Goal: Task Accomplishment & Management: Use online tool/utility

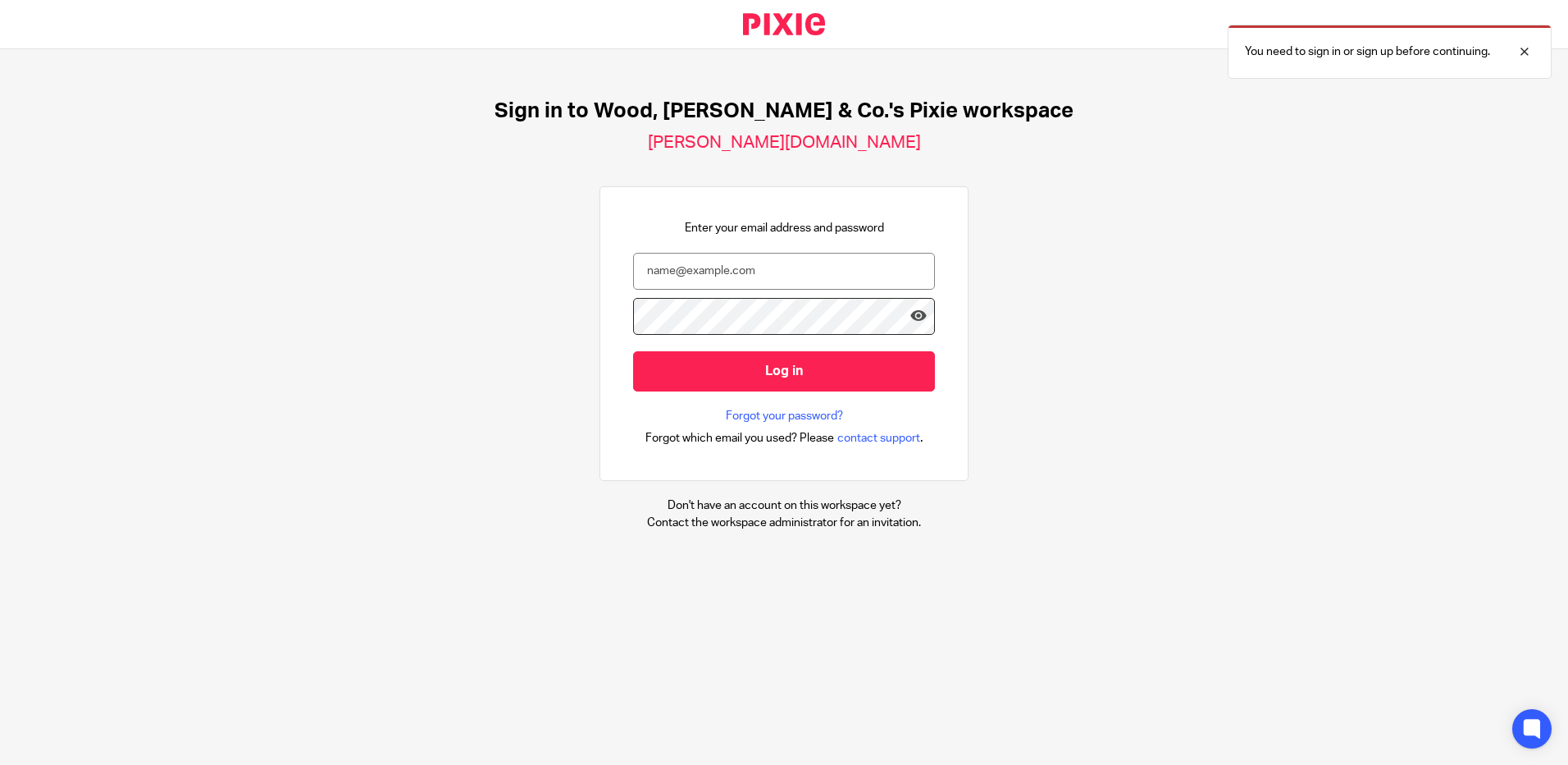
type input "h.lee@woodhicks.co.uk"
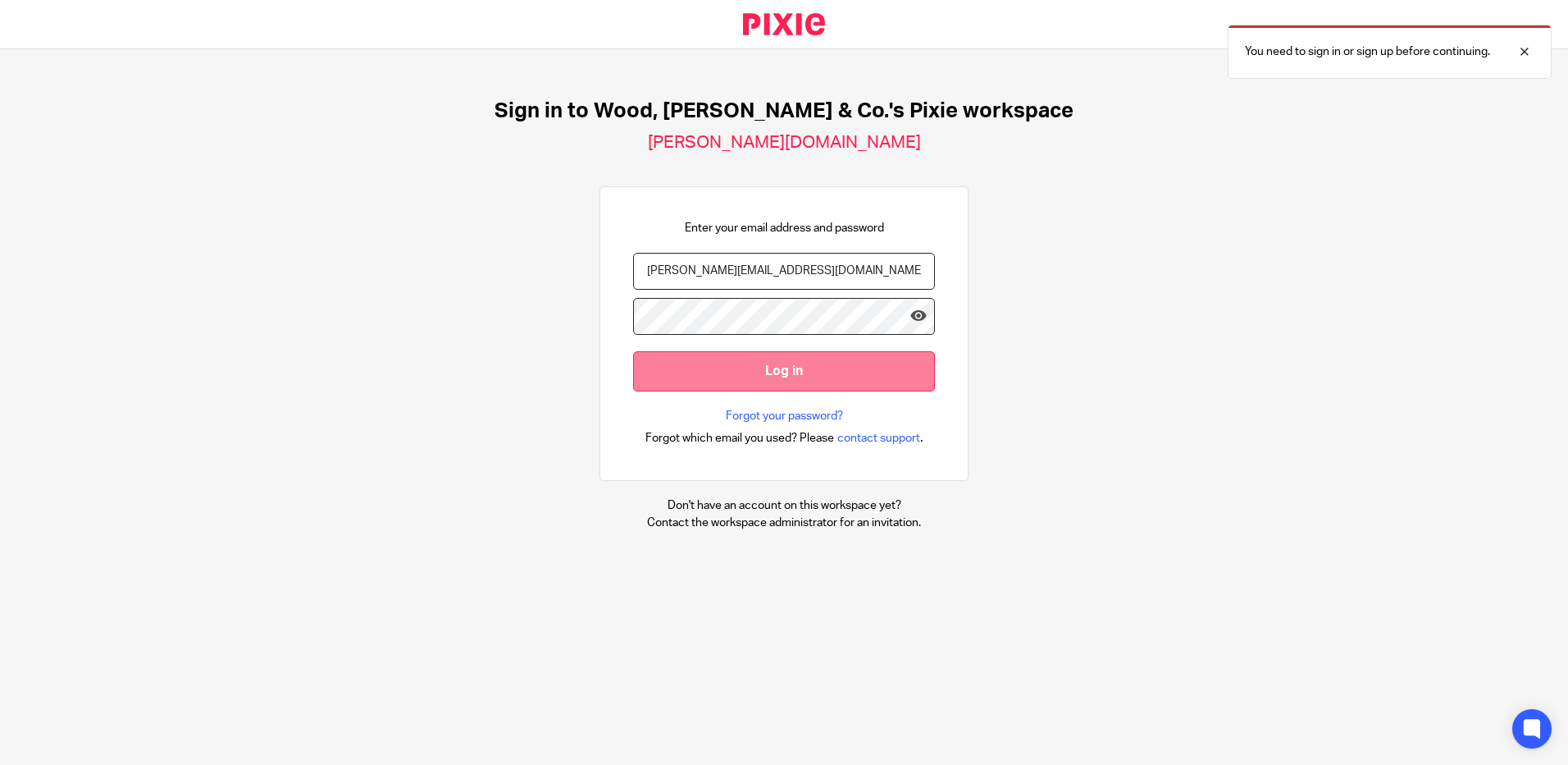
scroll to position [0, 5]
click at [724, 388] on input "Log in" at bounding box center [784, 371] width 302 height 40
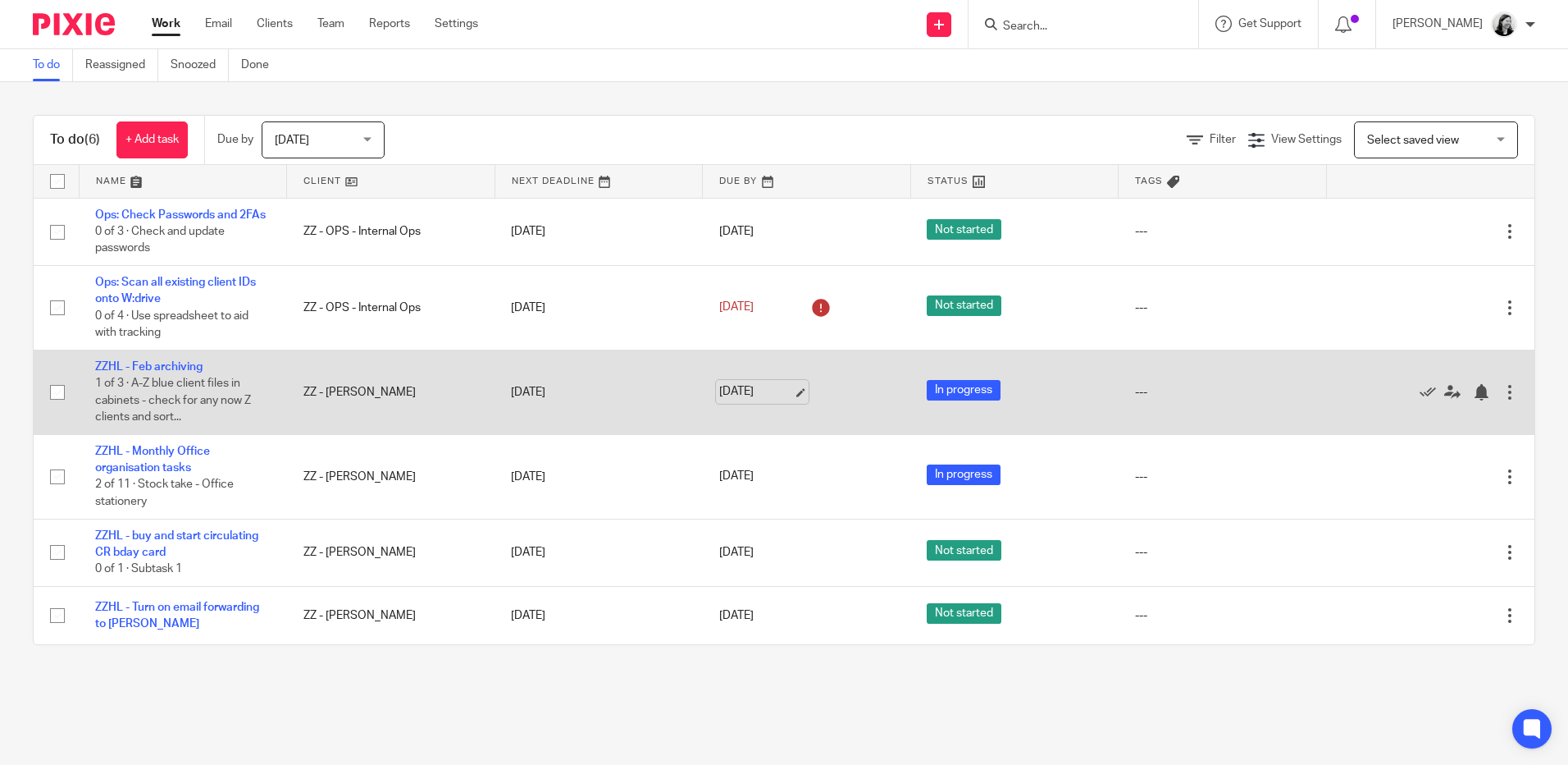
click at [756, 400] on link "[DATE]" at bounding box center [756, 391] width 74 height 17
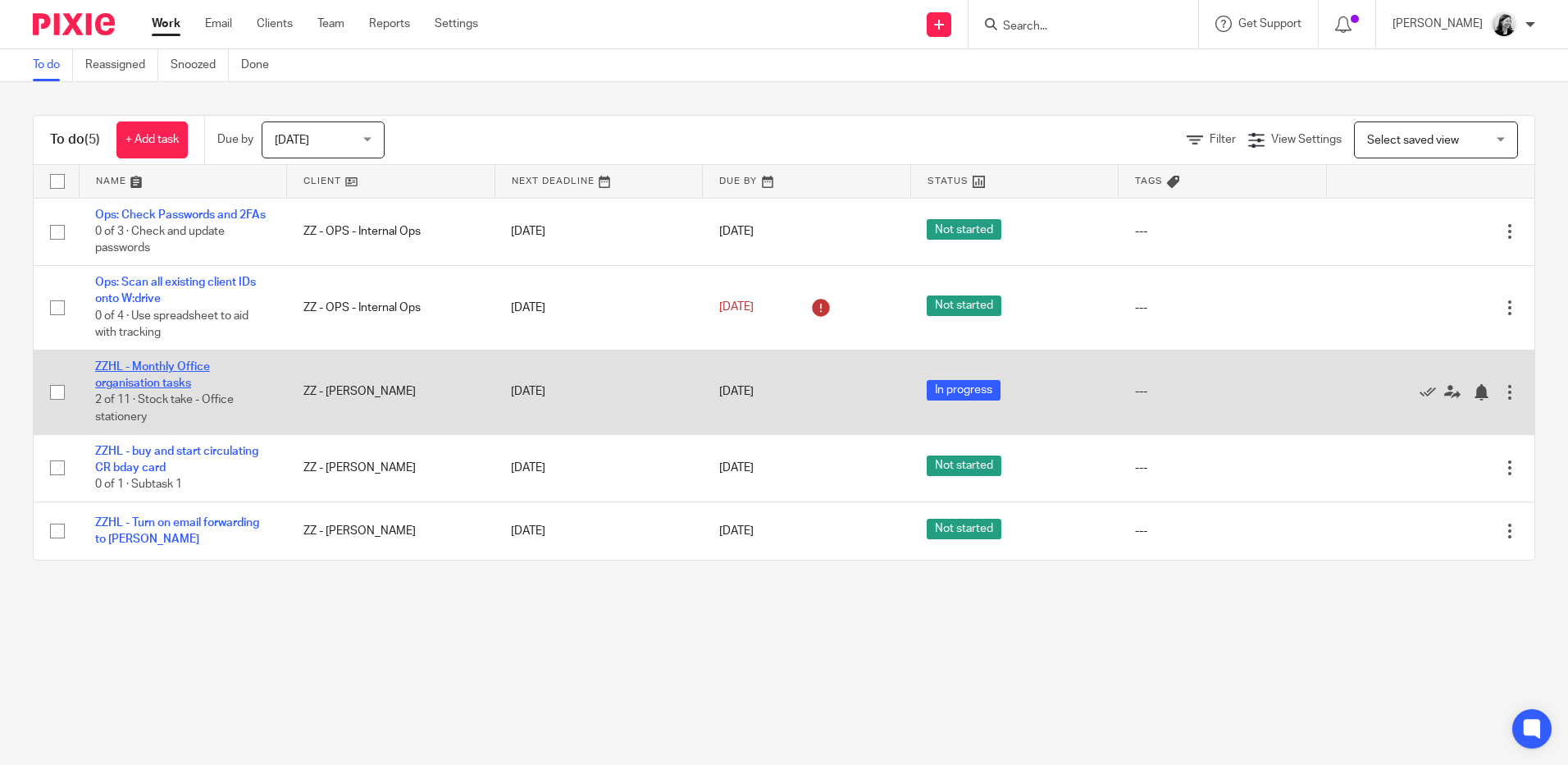
click at [148, 389] on link "ZZHL - Monthly Office organisation tasks" at bounding box center [152, 375] width 115 height 28
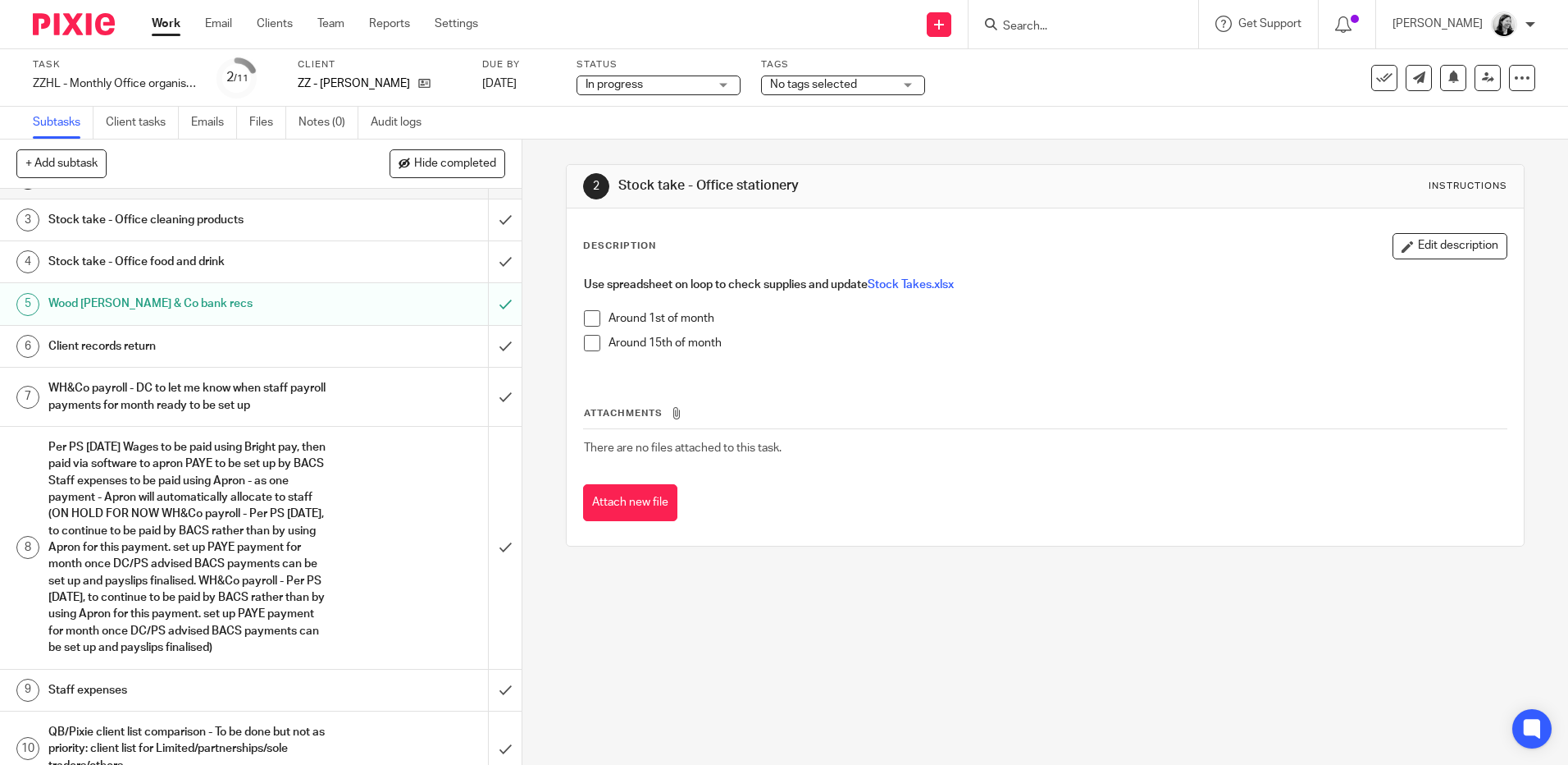
scroll to position [155, 0]
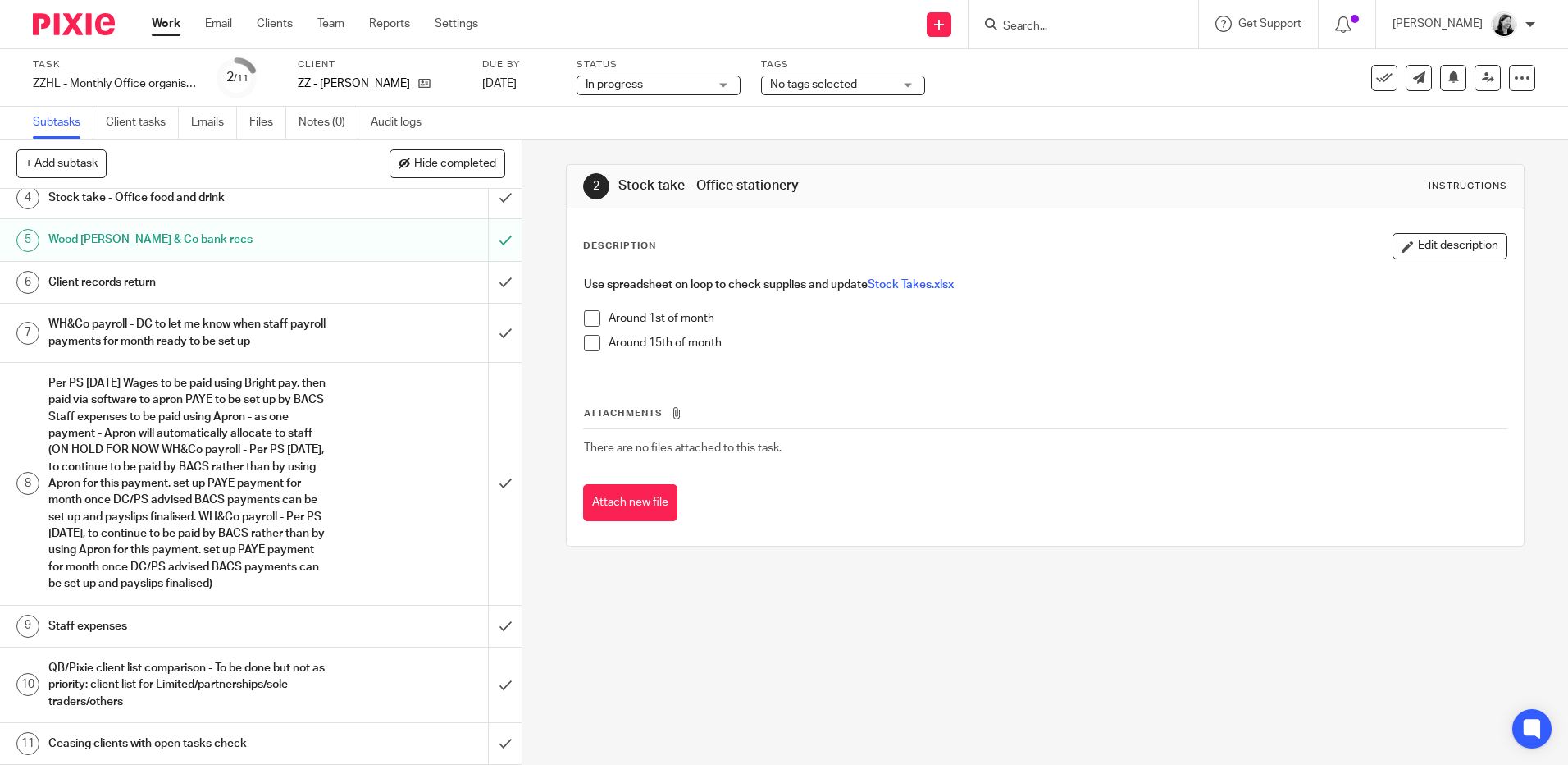
click at [169, 25] on link "Work" at bounding box center [166, 24] width 29 height 16
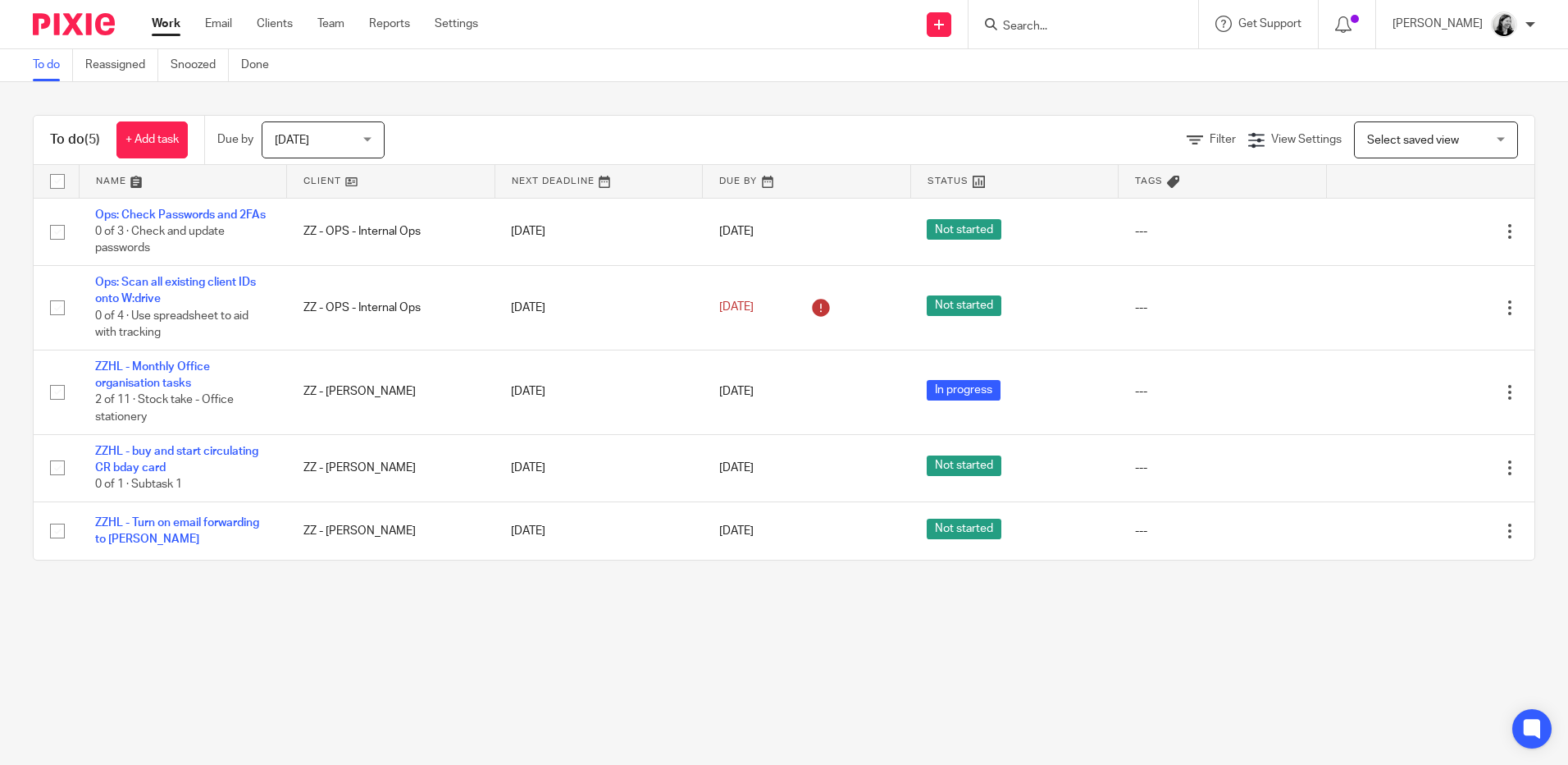
click at [362, 144] on span "[DATE]" at bounding box center [318, 139] width 87 height 34
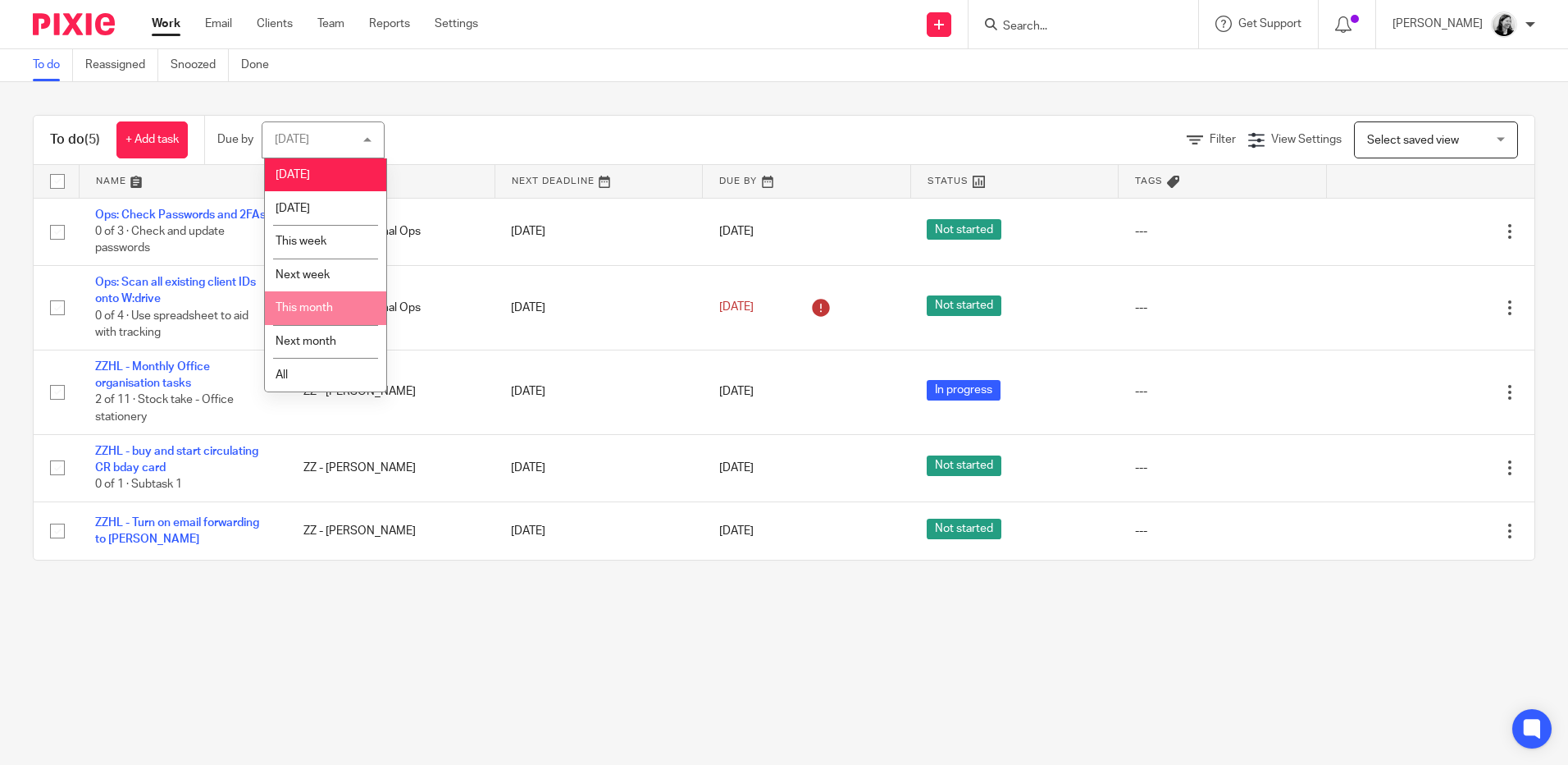
click at [334, 302] on li "This month" at bounding box center [325, 308] width 121 height 34
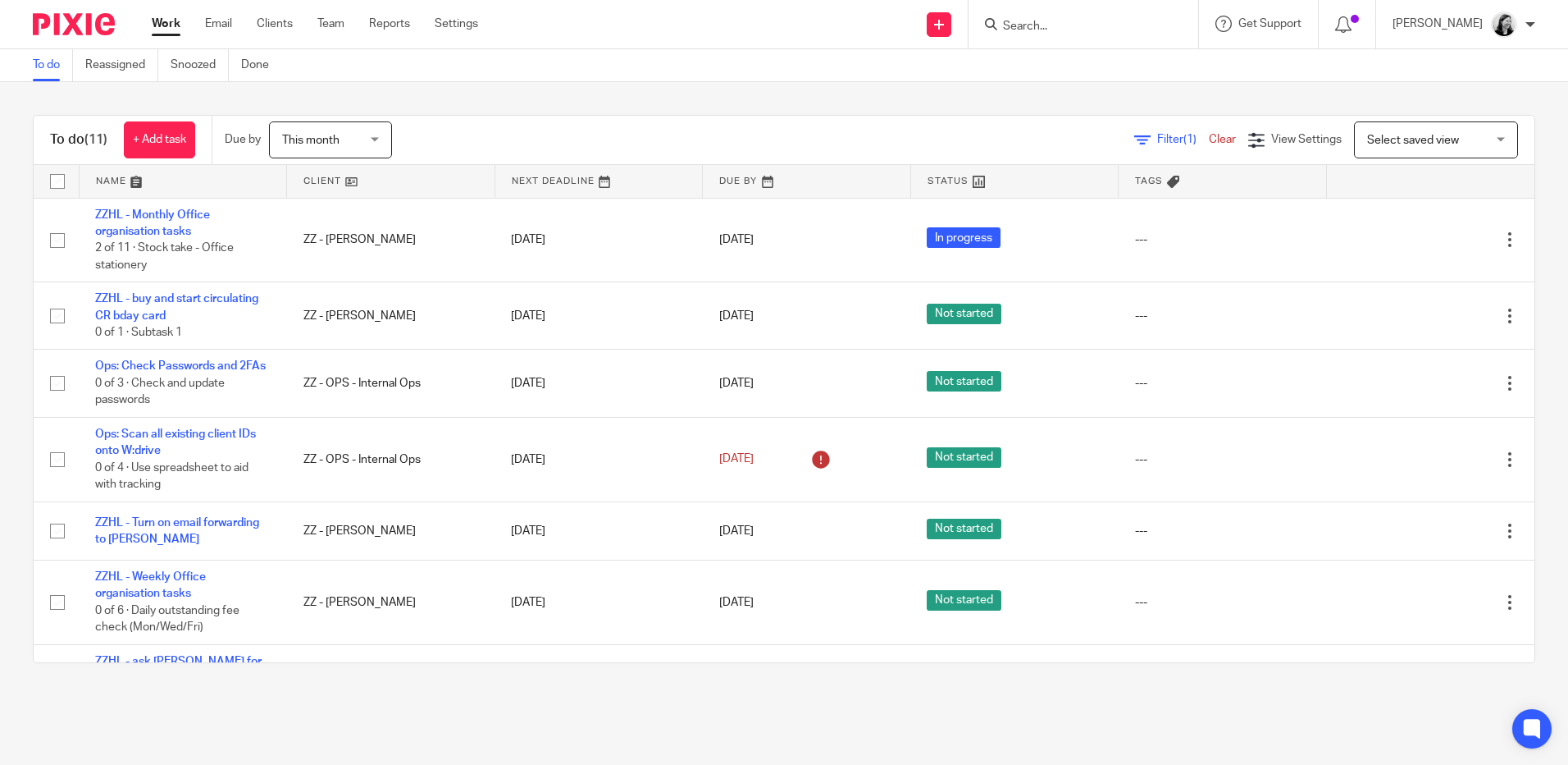
click at [324, 150] on span "This month" at bounding box center [325, 139] width 87 height 34
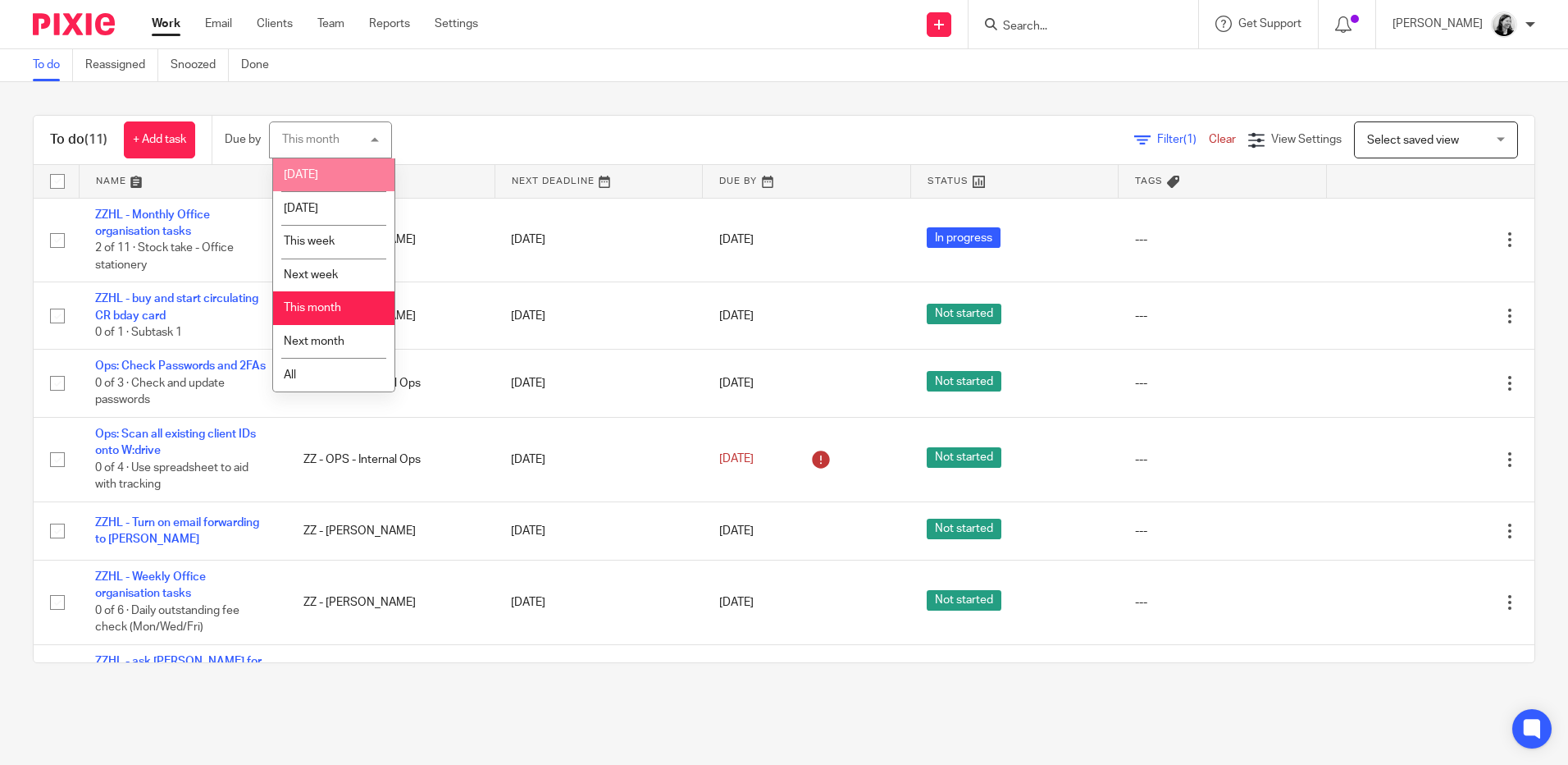
click at [319, 169] on li "Today" at bounding box center [333, 175] width 121 height 34
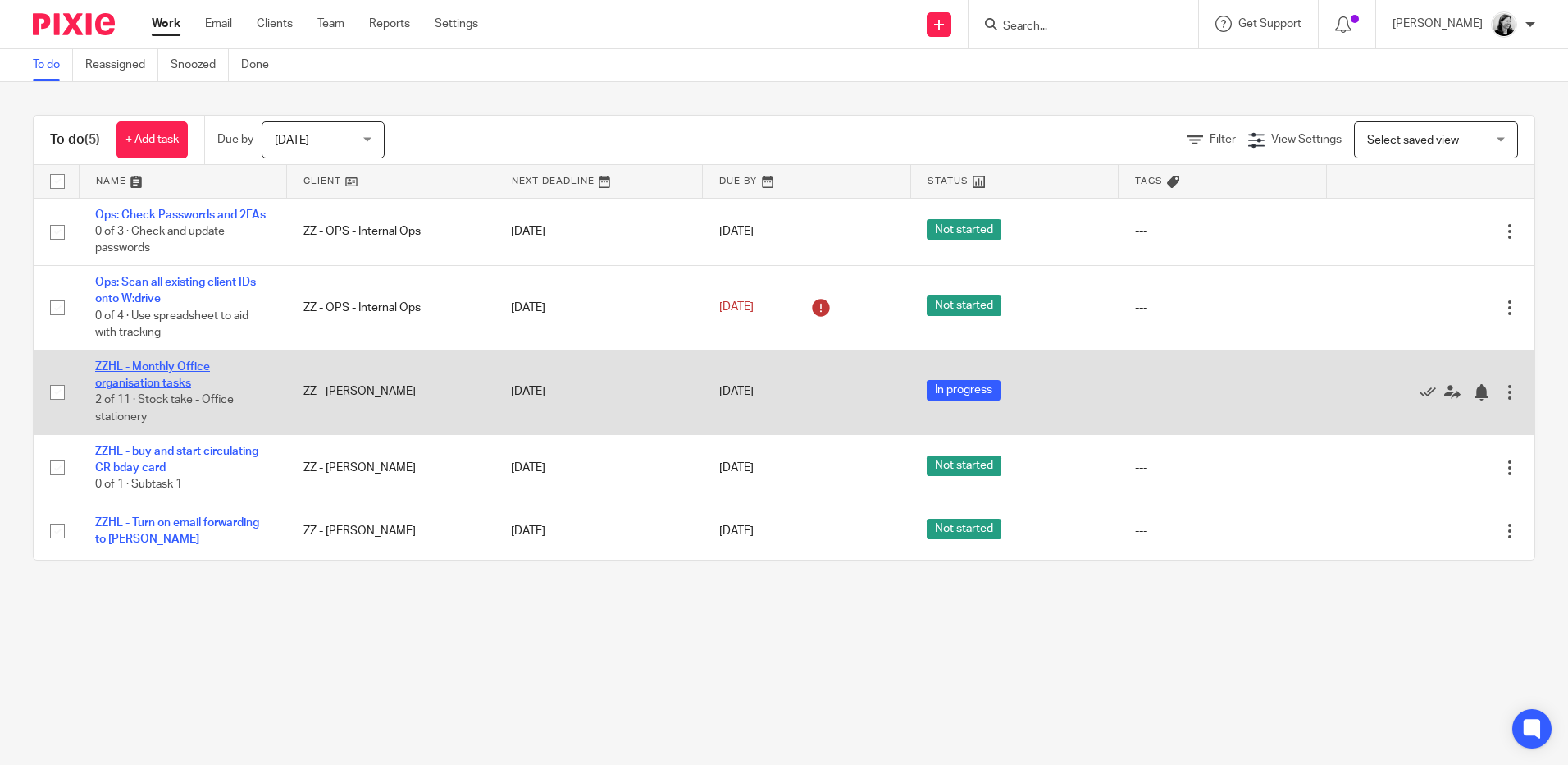
click at [164, 388] on link "ZZHL - Monthly Office organisation tasks" at bounding box center [152, 375] width 115 height 28
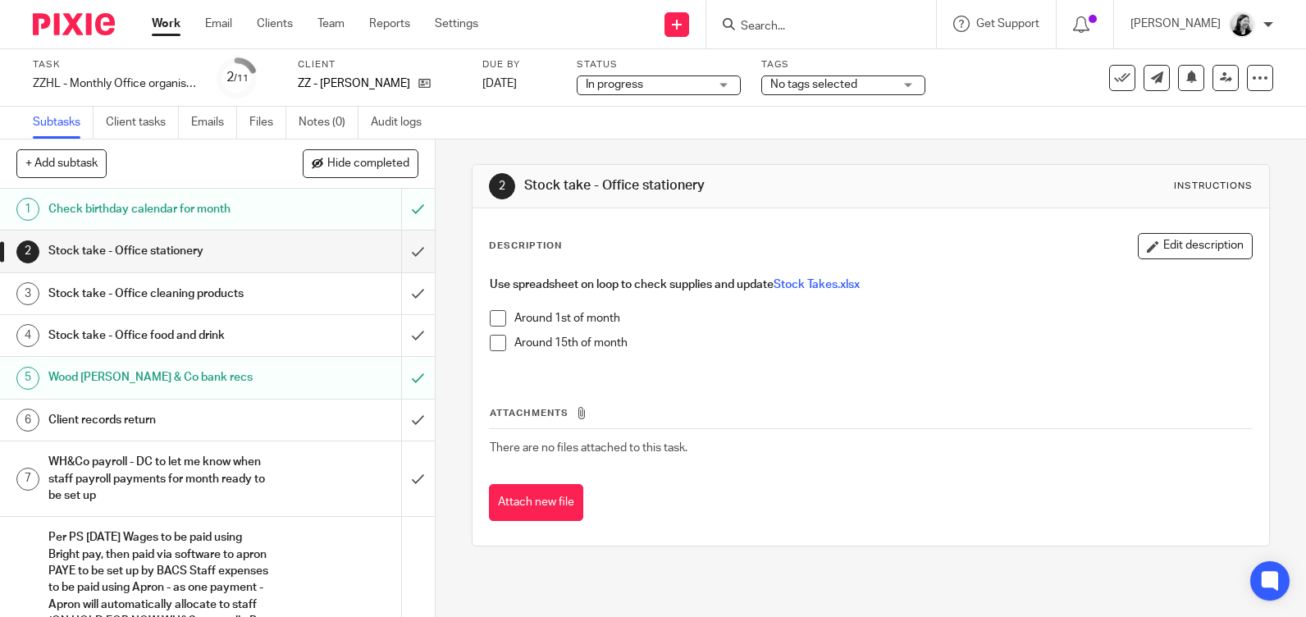
click at [160, 22] on link "Work" at bounding box center [166, 24] width 29 height 16
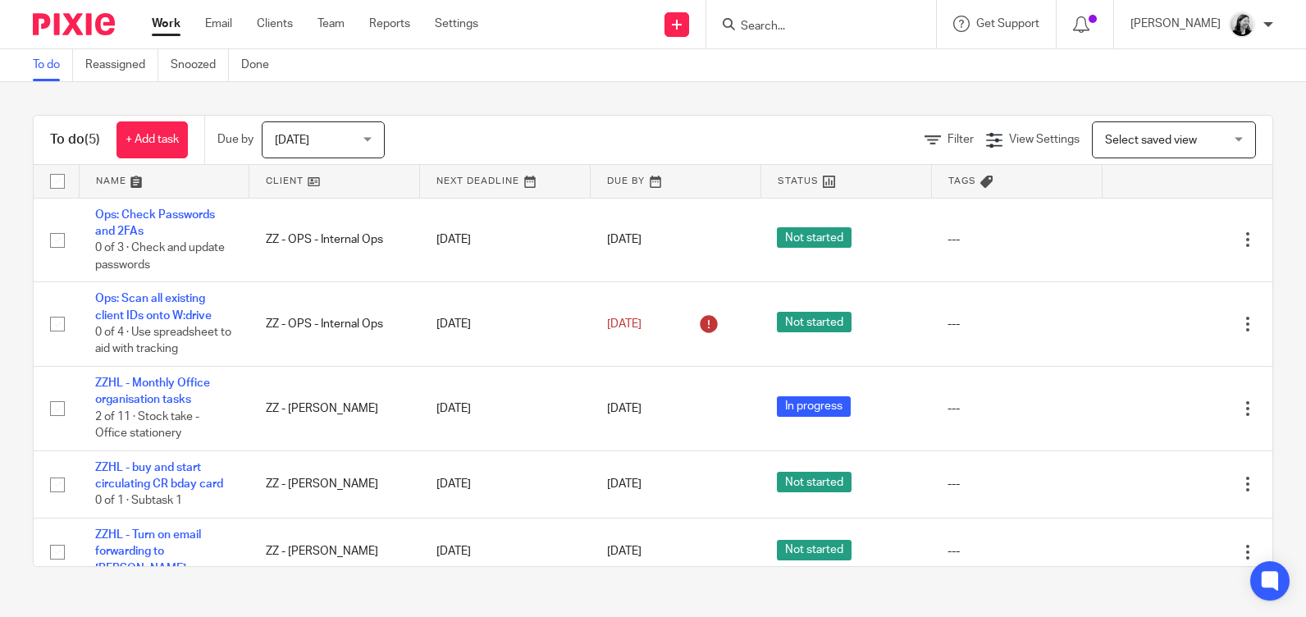
click at [857, 27] on input "Search" at bounding box center [813, 27] width 148 height 15
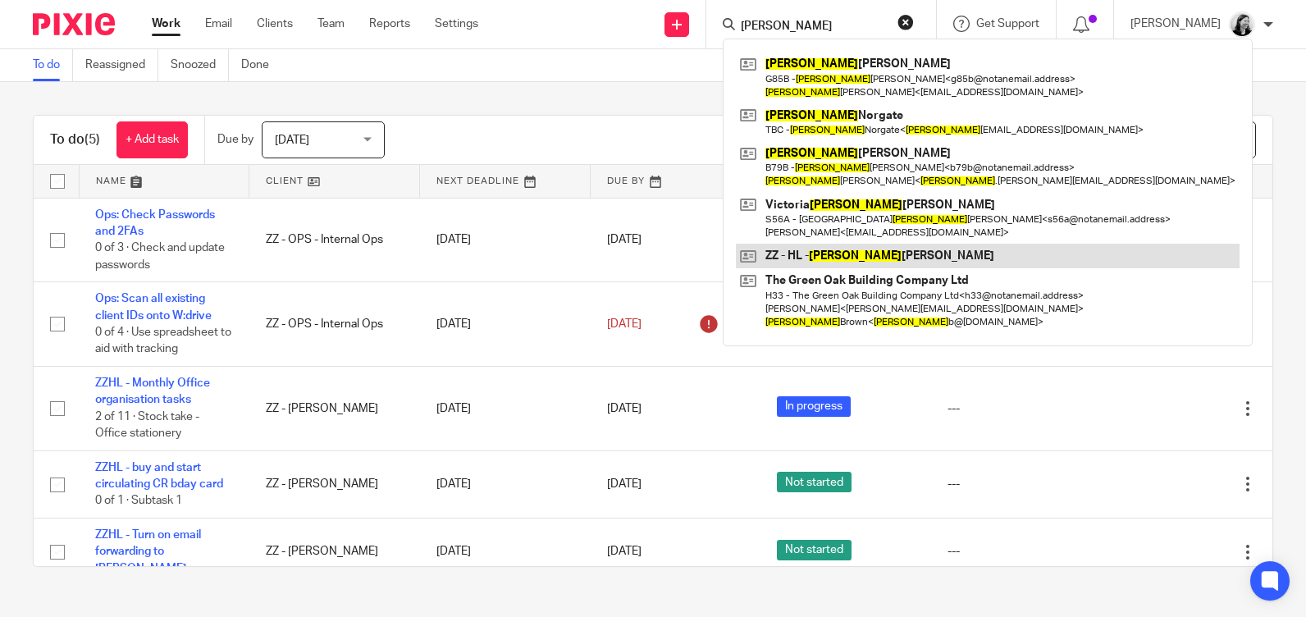
type input "[PERSON_NAME]"
click at [879, 249] on link at bounding box center [988, 256] width 504 height 25
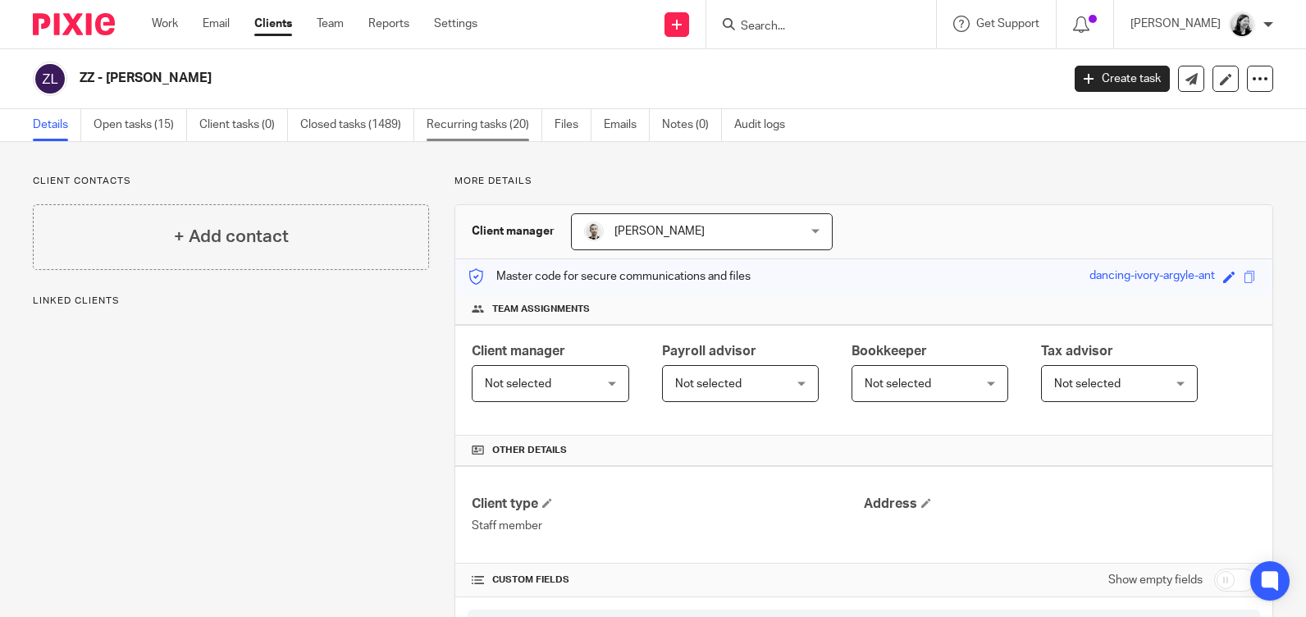
click at [475, 114] on link "Recurring tasks (20)" at bounding box center [485, 125] width 116 height 32
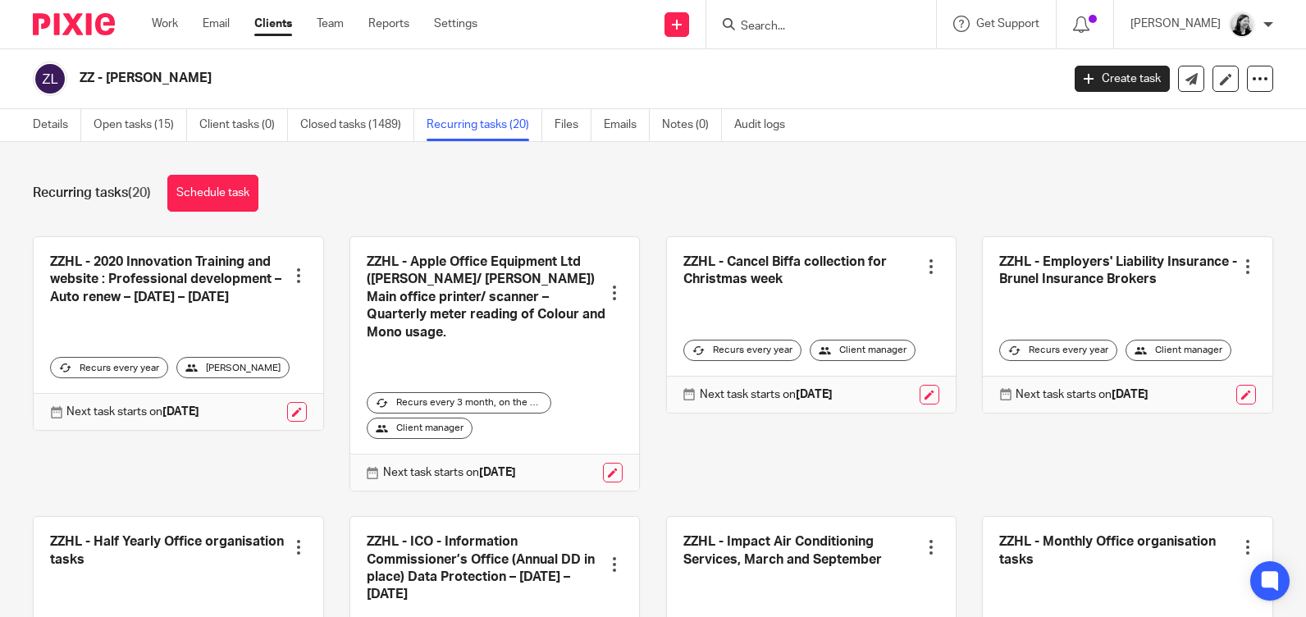
scroll to position [82, 0]
